Goal: Information Seeking & Learning: Learn about a topic

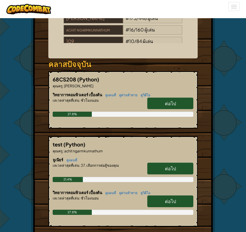
scroll to position [60, 0]
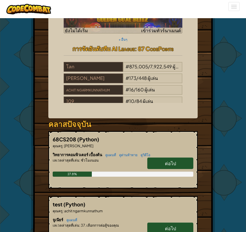
click at [167, 160] on span "ต่อไป" at bounding box center [170, 163] width 11 height 6
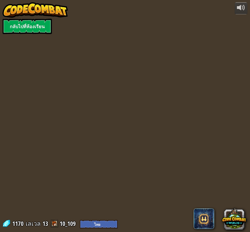
select select "th"
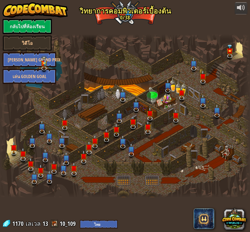
select select "th"
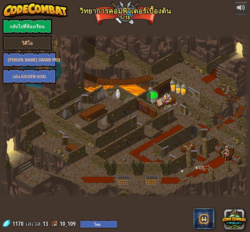
select select "th"
